Goal: Transaction & Acquisition: Purchase product/service

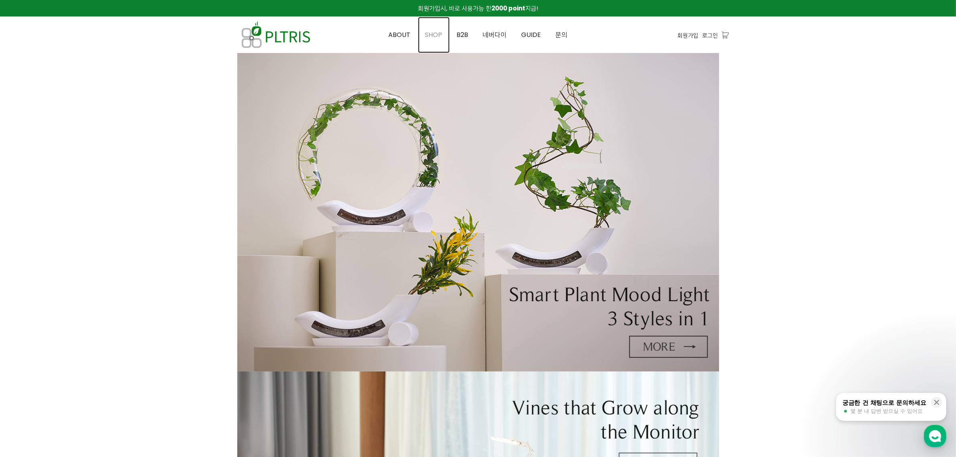
drag, startPoint x: 2293, startPoint y: 6, endPoint x: 434, endPoint y: 34, distance: 1859.3
click at [434, 34] on span "SHOP" at bounding box center [433, 34] width 17 height 9
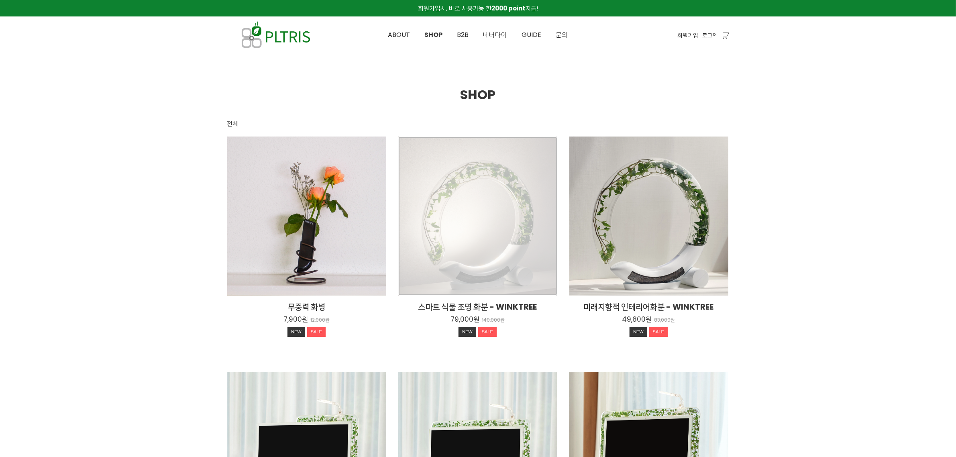
click at [485, 212] on div "스마트 식물 조명 화분 - WINKTREE 79,000원 140,000원 NEW SALE" at bounding box center [477, 216] width 159 height 159
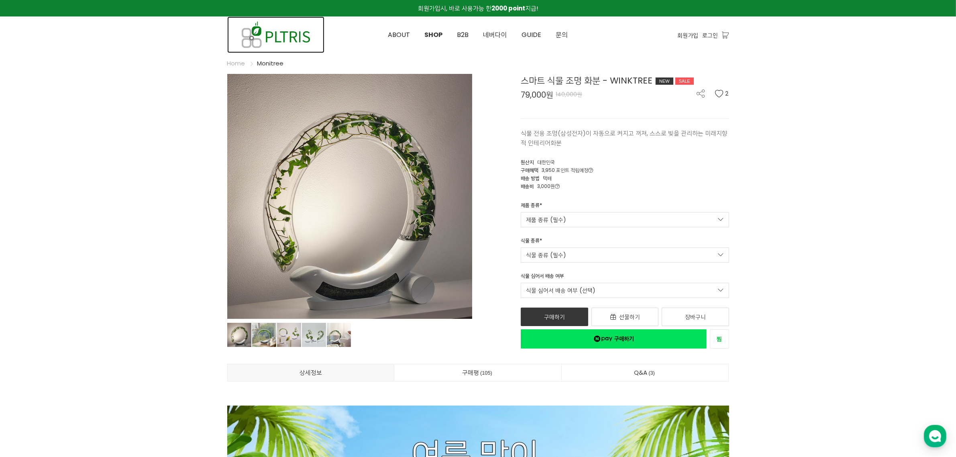
click at [280, 31] on img at bounding box center [275, 34] width 97 height 37
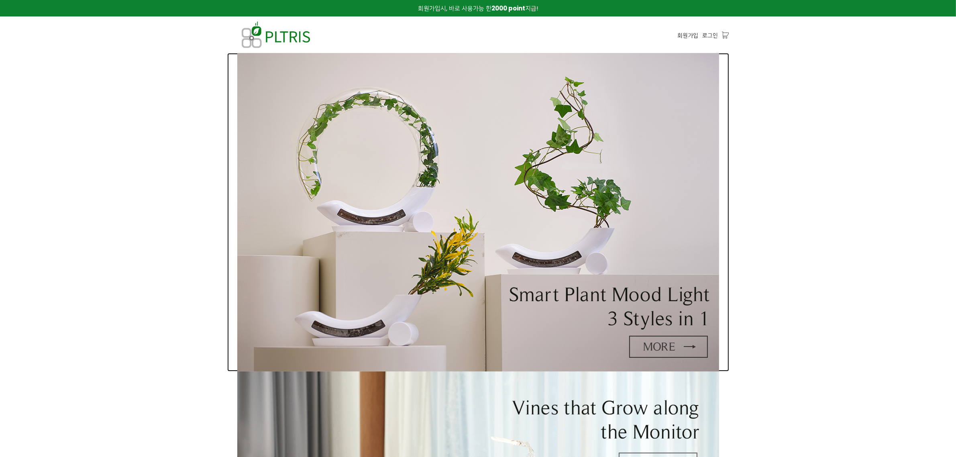
click at [522, 141] on img at bounding box center [478, 212] width 482 height 318
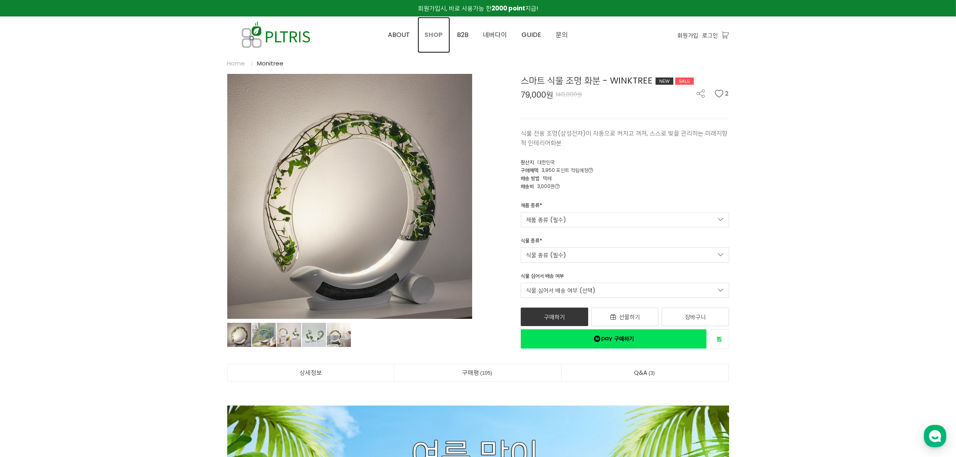
click at [439, 35] on span "SHOP" at bounding box center [434, 34] width 18 height 9
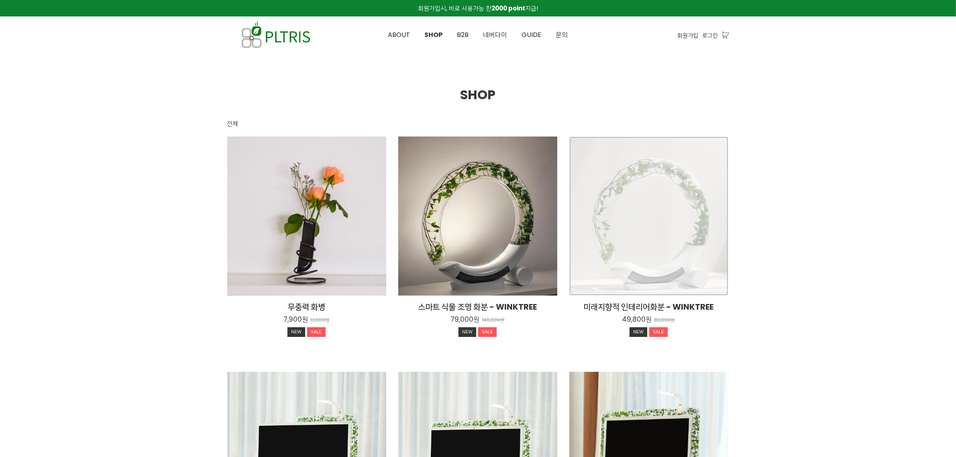
click at [641, 193] on div "미래지향적 인테리어화분 - WINKTREE 49,800원 83,000원 NEW SALE" at bounding box center [648, 216] width 159 height 159
